Goal: Transaction & Acquisition: Subscribe to service/newsletter

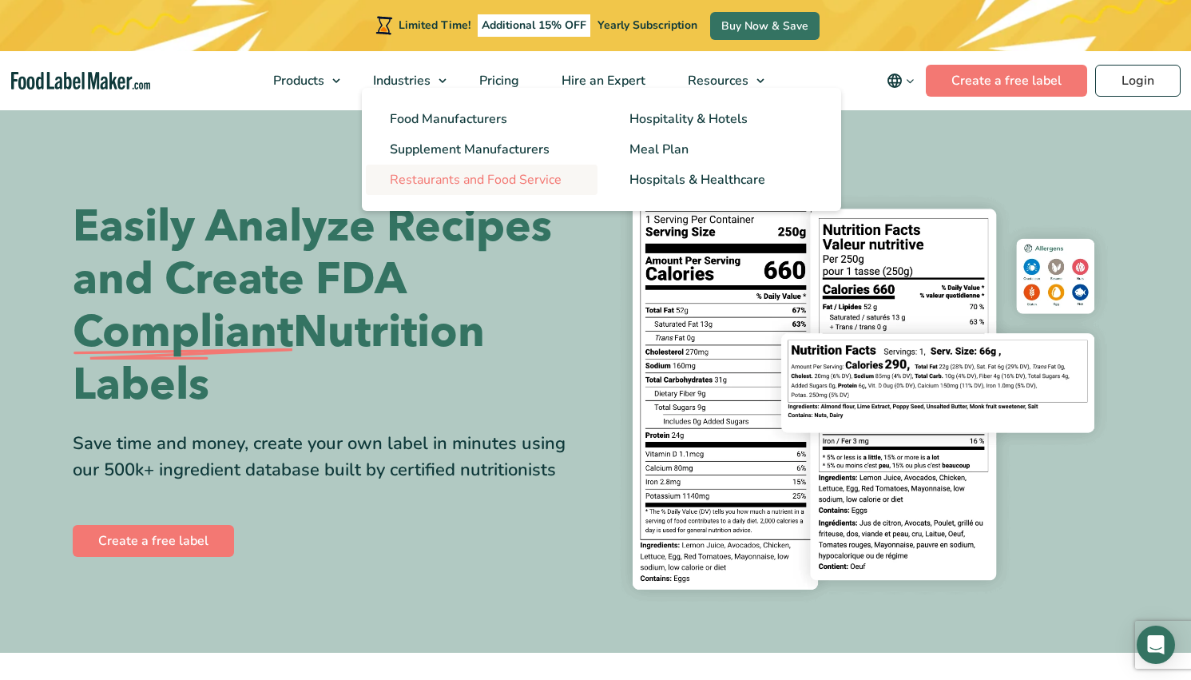
click at [408, 177] on span "Restaurants and Food Service" at bounding box center [476, 180] width 172 height 18
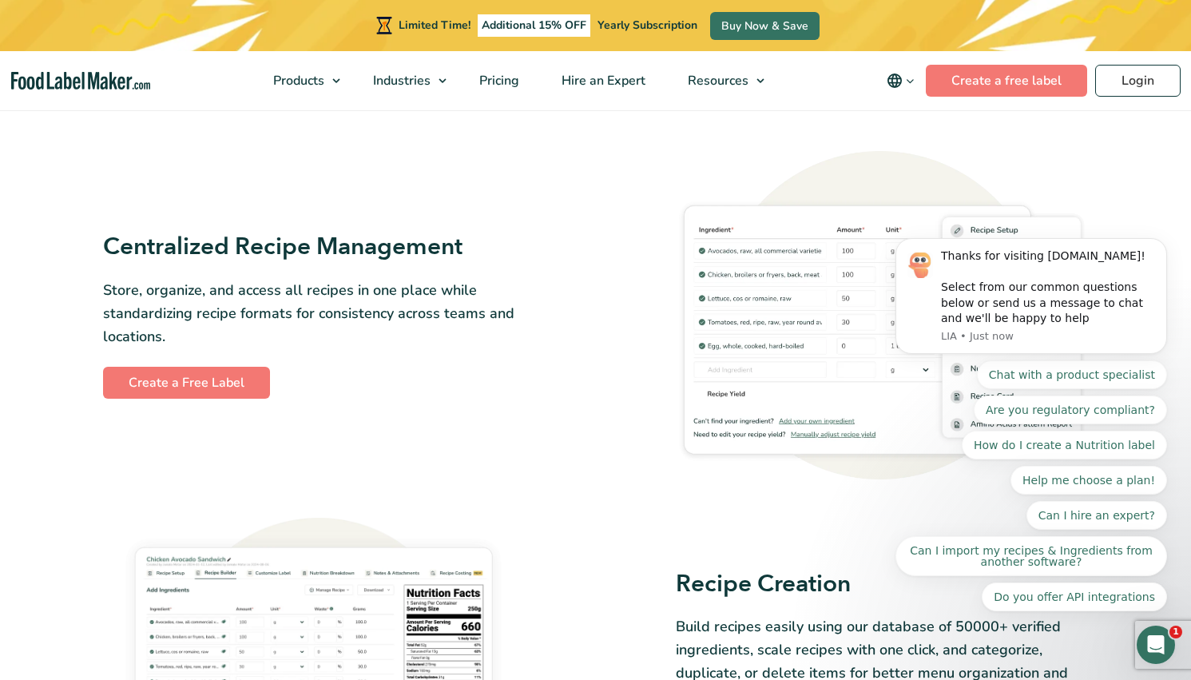
scroll to position [730, 0]
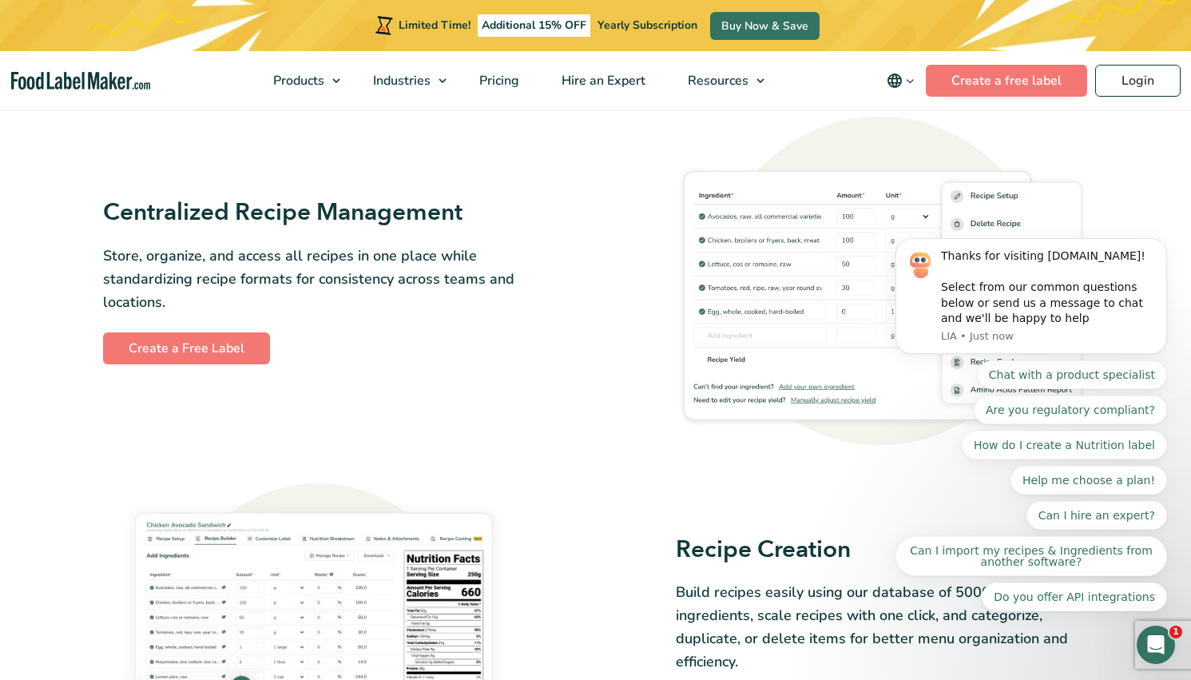
click at [546, 246] on div "Centralized Recipe Management Store, organize, and access all recipes in one pl…" at bounding box center [596, 281] width 986 height 328
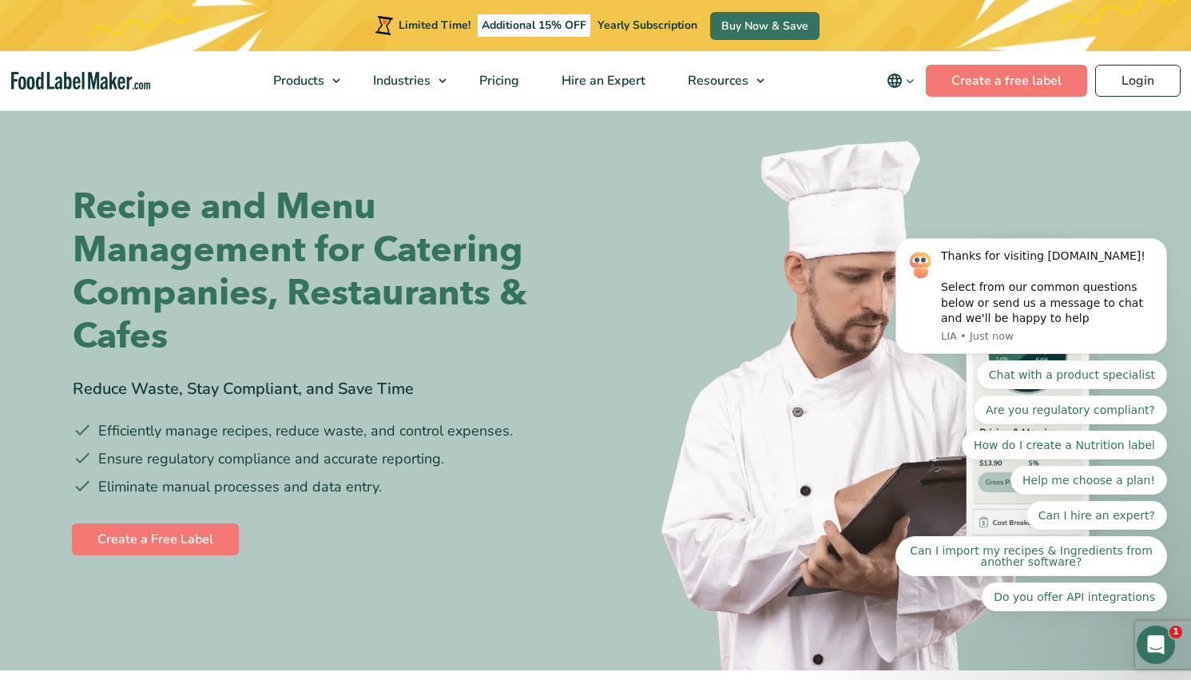
scroll to position [0, 0]
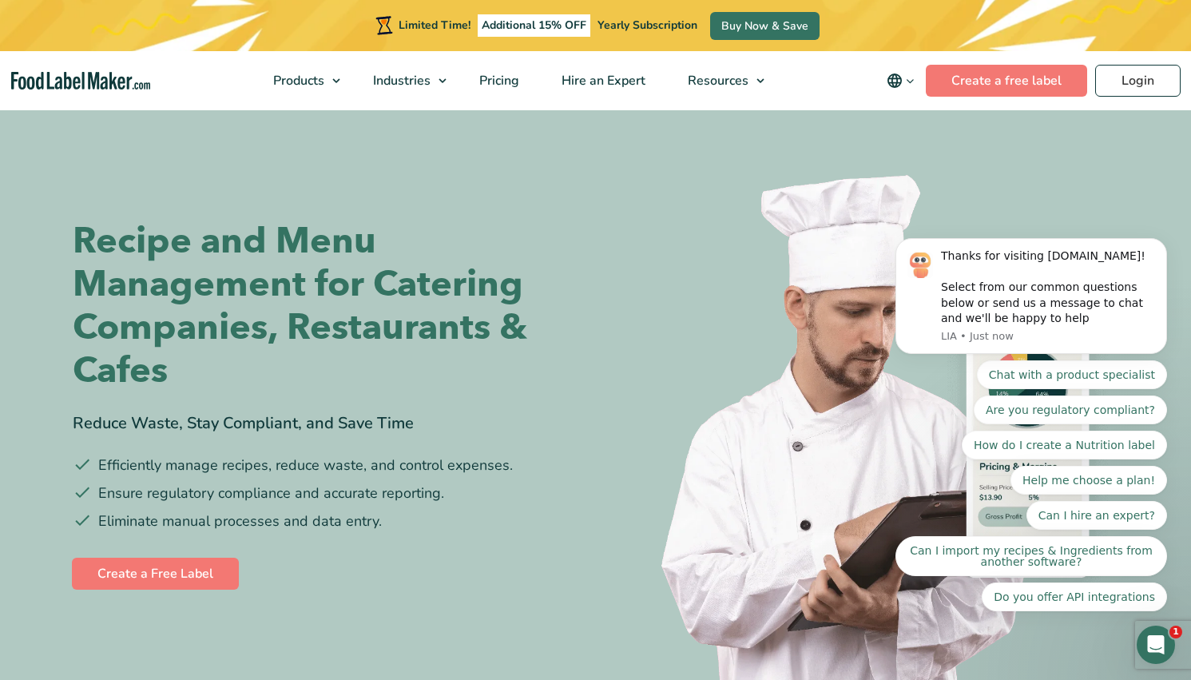
click at [653, 22] on span "Yearly Subscription" at bounding box center [648, 25] width 100 height 15
click at [761, 16] on link "Buy Now & Save" at bounding box center [764, 26] width 109 height 28
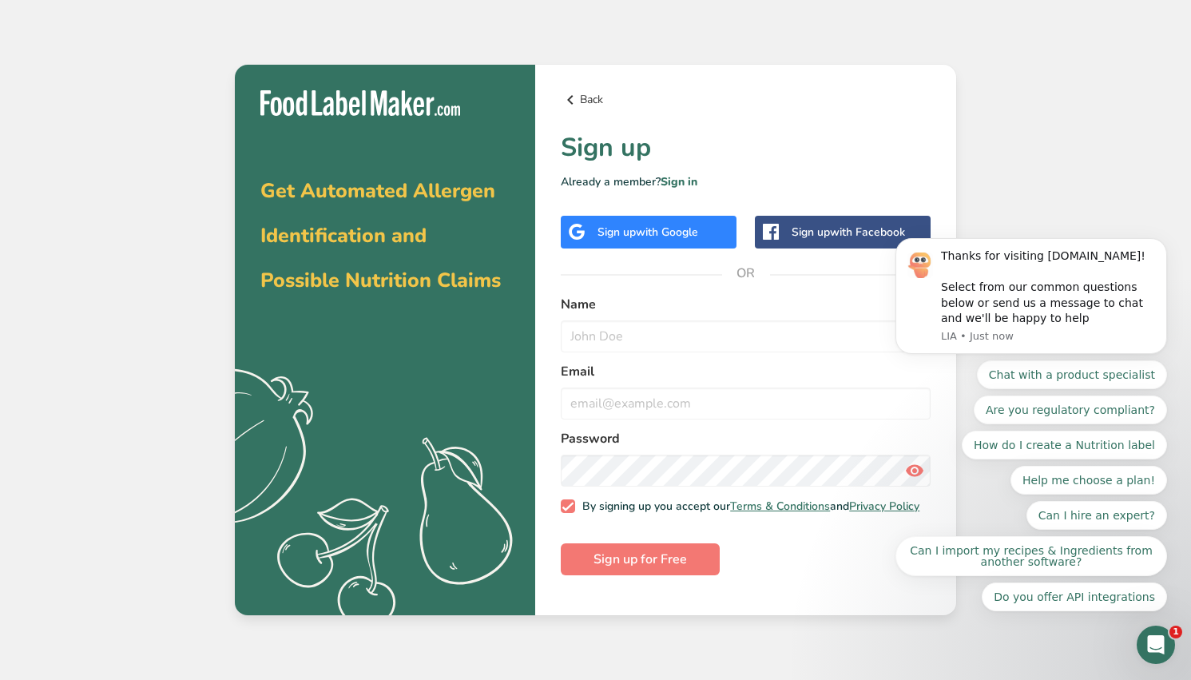
click at [574, 98] on icon at bounding box center [570, 99] width 19 height 29
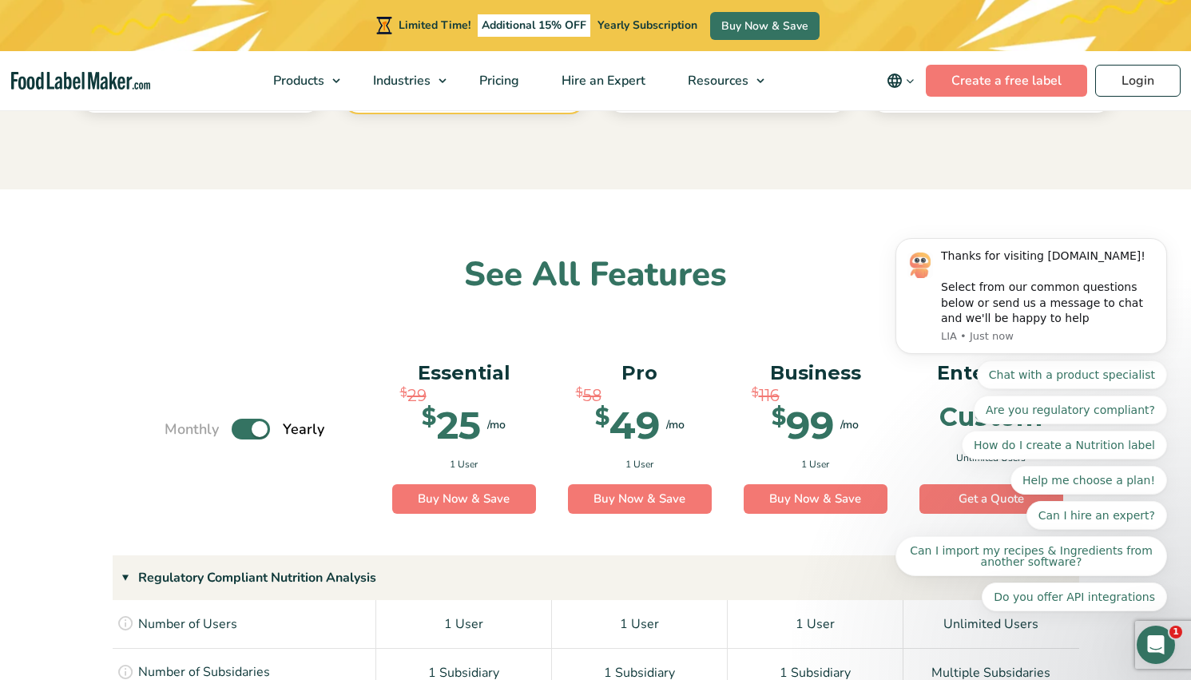
scroll to position [886, 0]
